Goal: Check status: Check status

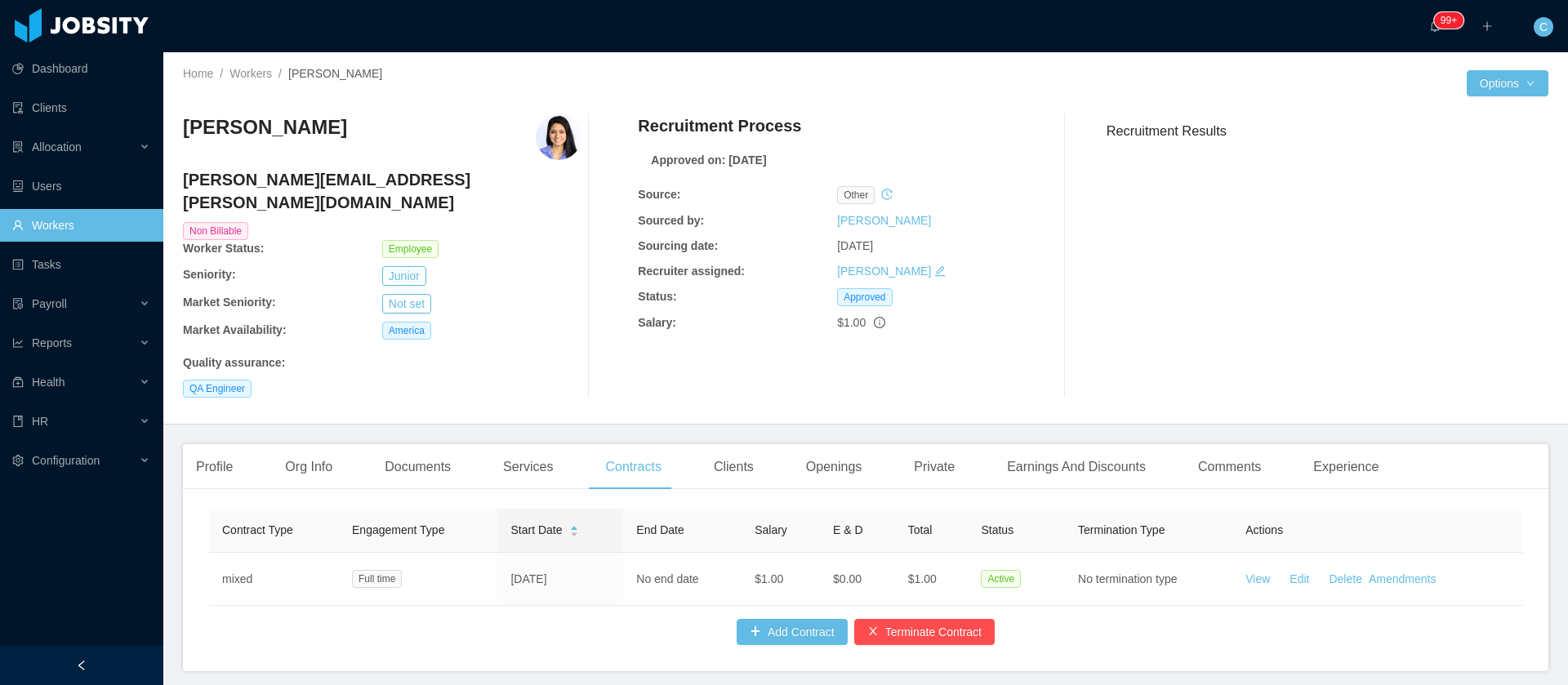
scroll to position [58, 0]
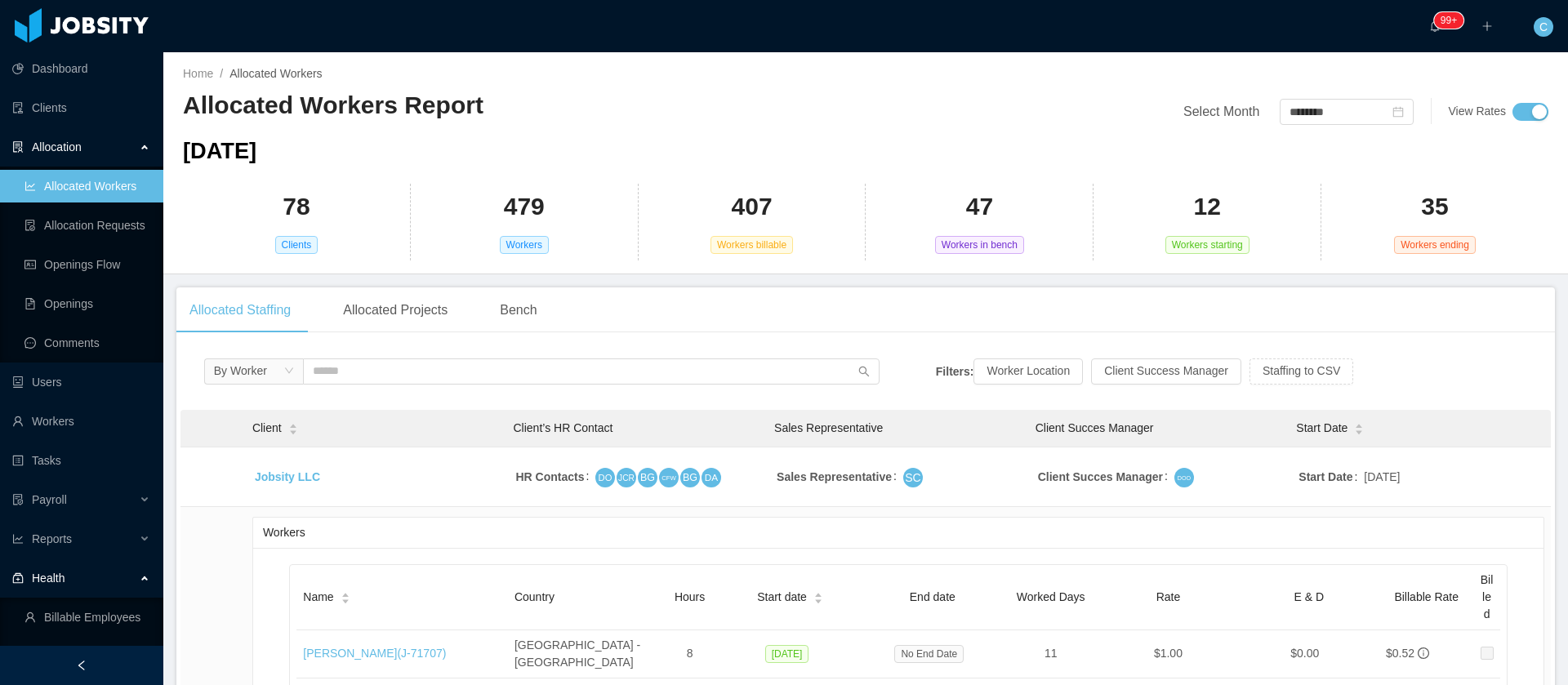
scroll to position [38112, 0]
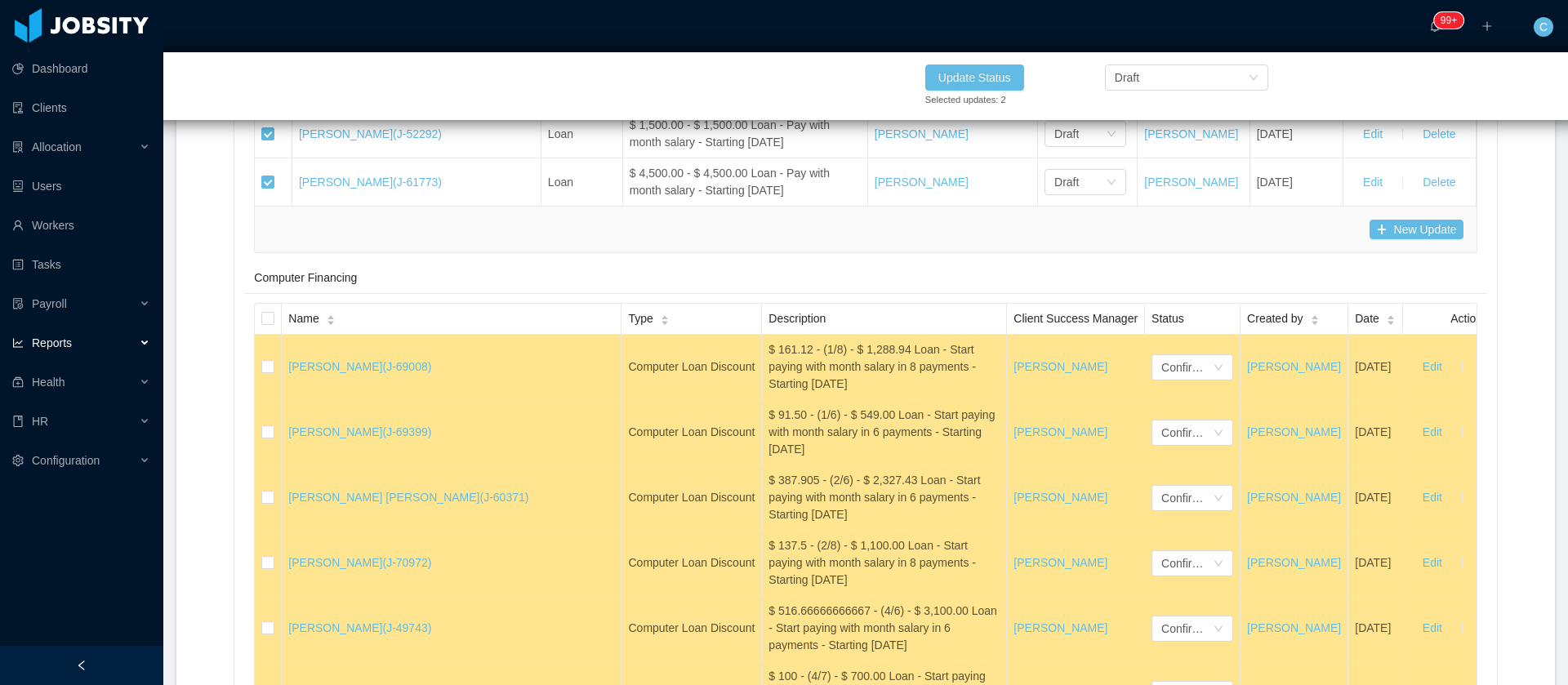
scroll to position [36134, 0]
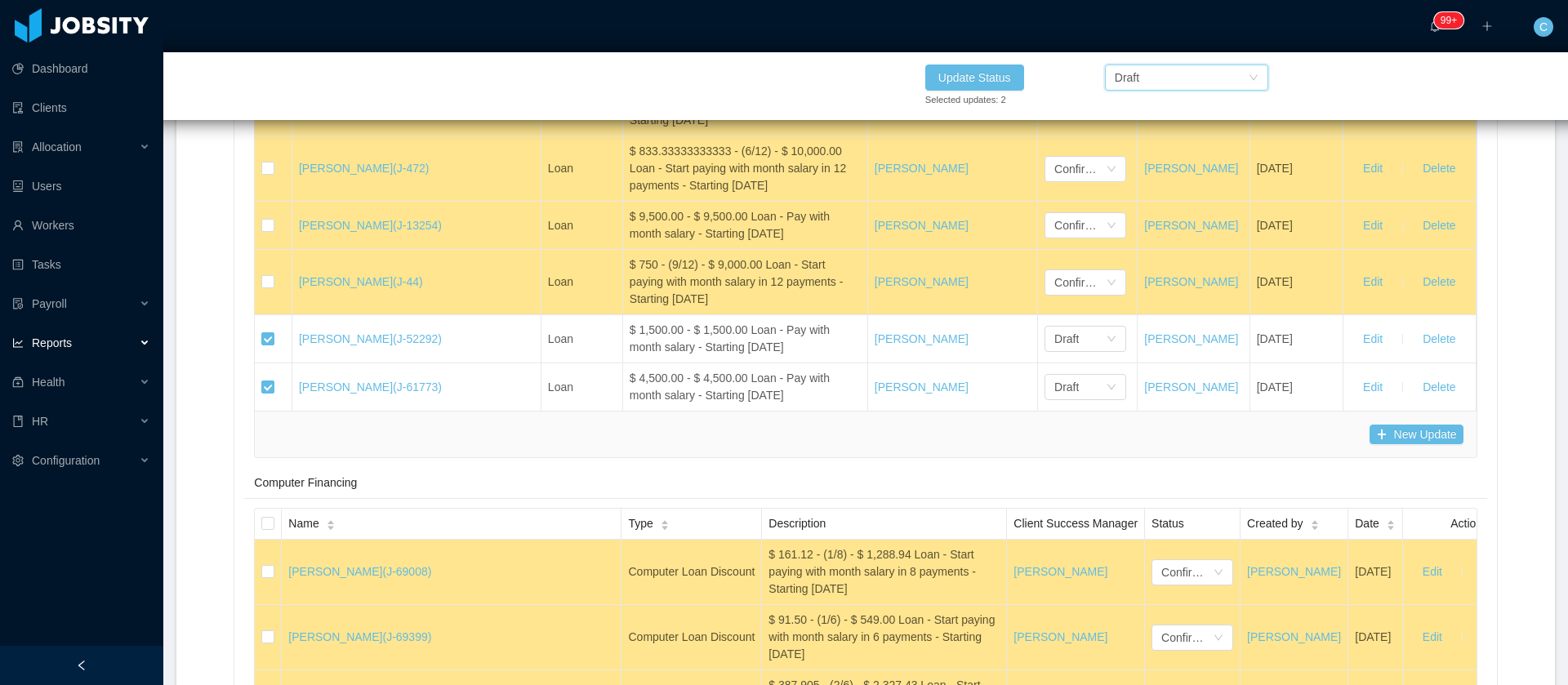
click at [1121, 78] on div "Draft" at bounding box center [1126, 77] width 24 height 24
click at [1129, 133] on li "Confirmed" at bounding box center [1185, 136] width 163 height 26
click at [987, 82] on button "Update Status" at bounding box center [974, 77] width 99 height 26
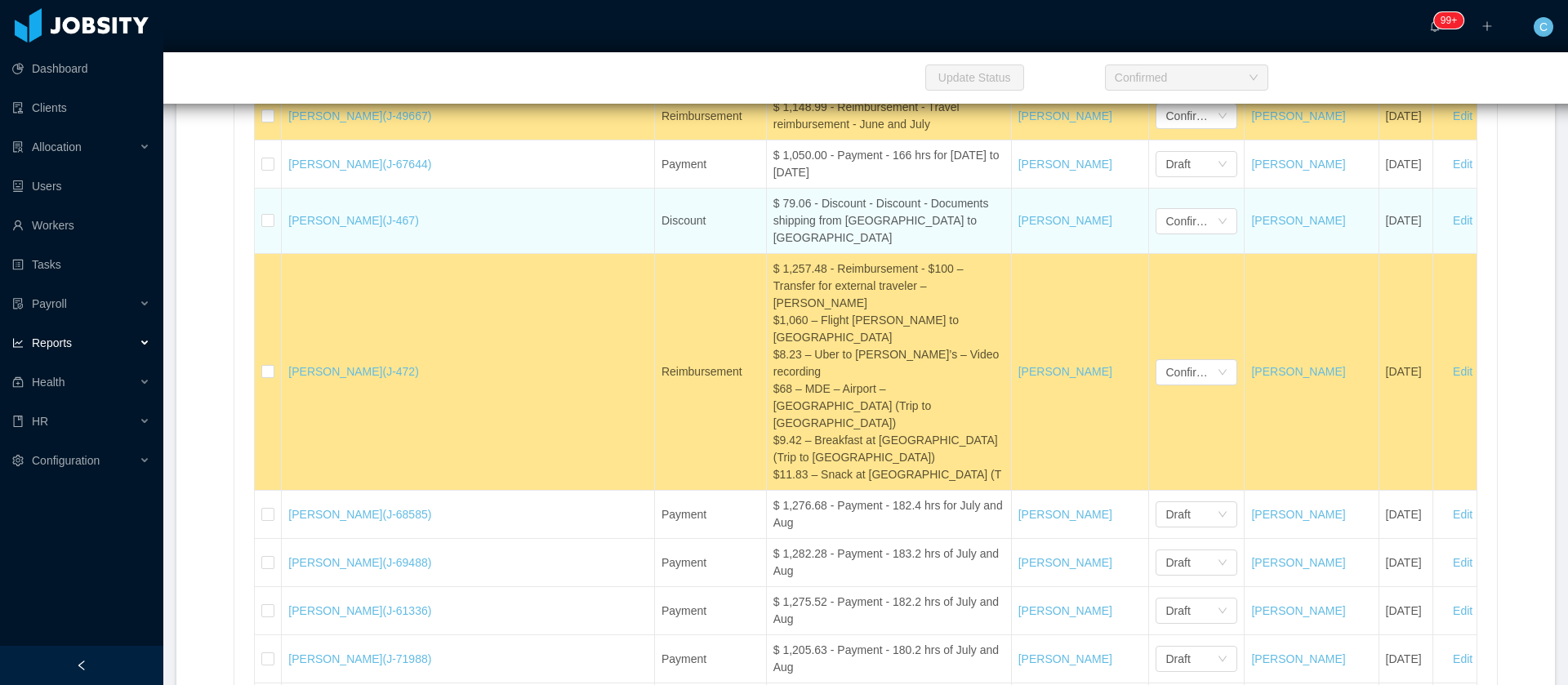
scroll to position [35032, 0]
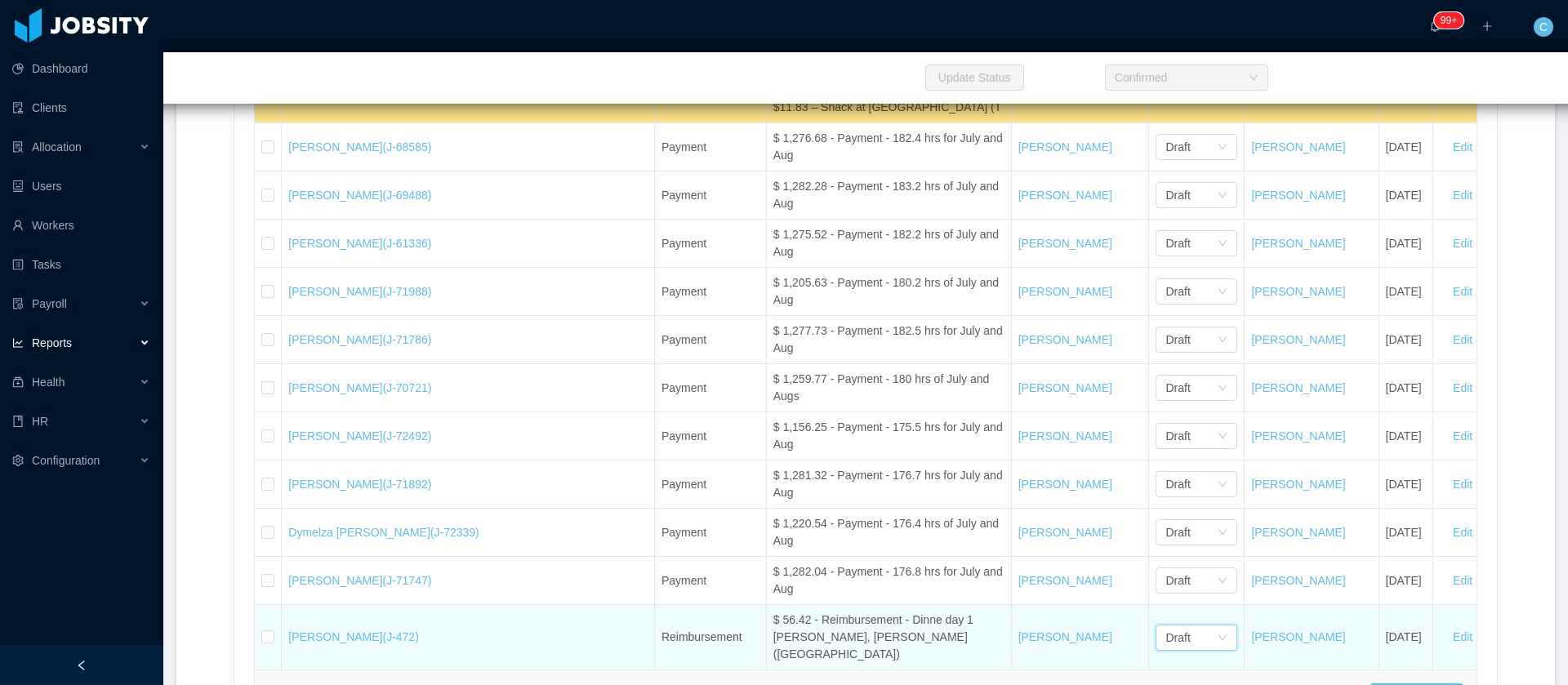
click at [1165, 625] on div "Draft" at bounding box center [1191, 637] width 52 height 24
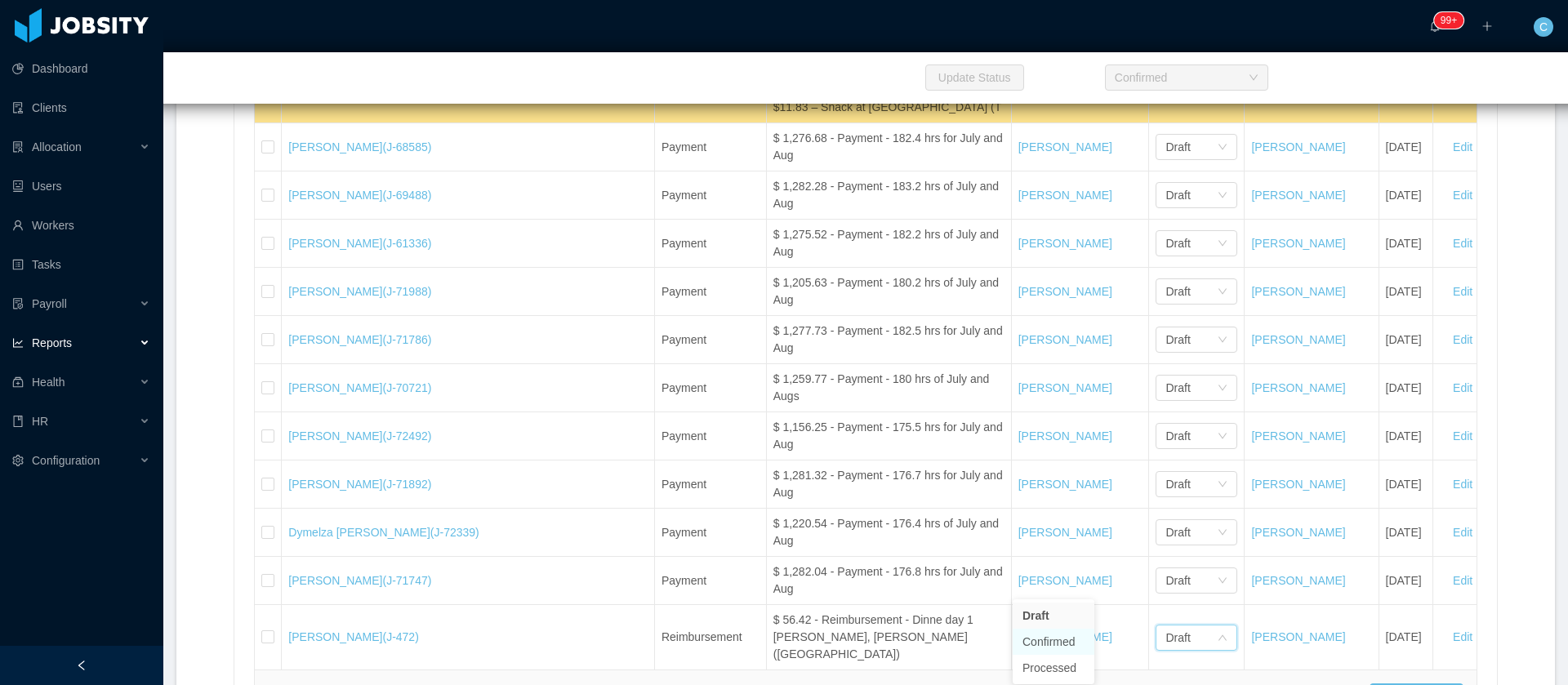
click at [1067, 640] on li "Confirmed" at bounding box center [1054, 641] width 82 height 26
